Goal: Information Seeking & Learning: Learn about a topic

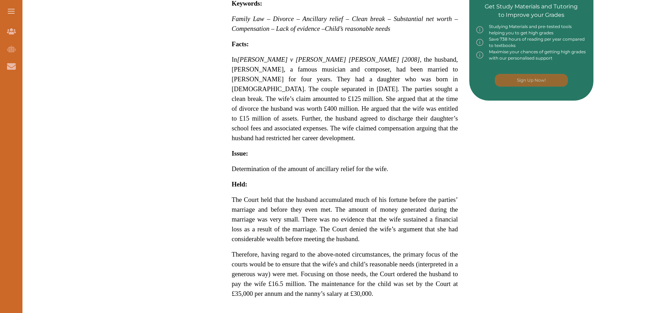
scroll to position [463, 0]
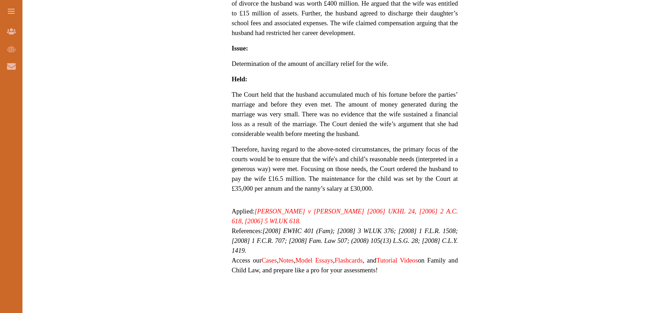
click at [289, 208] on link "Miller v Miller [2006] UKHL 24, [2006] 2 A.C. 618, [2006] 5 WLUK 618." at bounding box center [345, 216] width 226 height 17
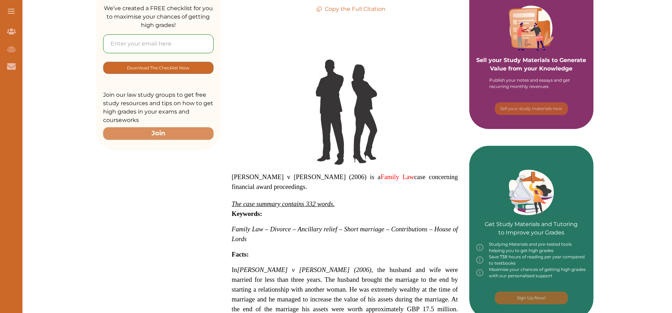
scroll to position [210, 0]
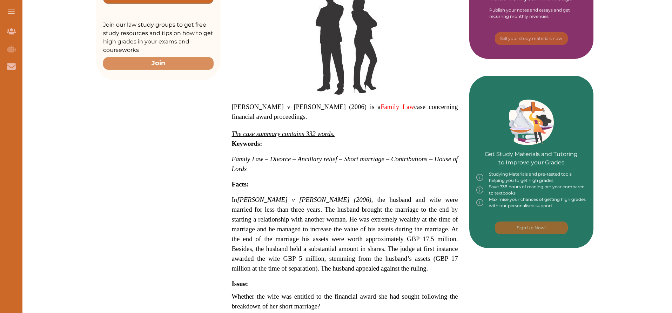
drag, startPoint x: 301, startPoint y: 182, endPoint x: 372, endPoint y: 178, distance: 70.6
click at [372, 196] on span "In [PERSON_NAME] v [PERSON_NAME] (2006) , the husband and wife were married for…" at bounding box center [345, 234] width 226 height 76
click at [160, 100] on div "We do not allow selecting and copying of our content. You can get our subscript…" at bounding box center [336, 156] width 672 height 313
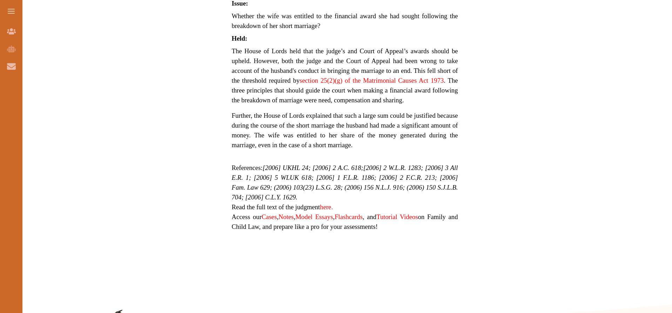
scroll to position [456, 0]
